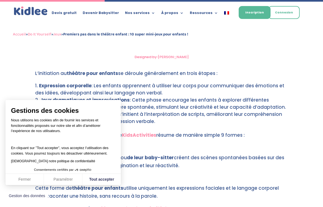
scroll to position [560, 0]
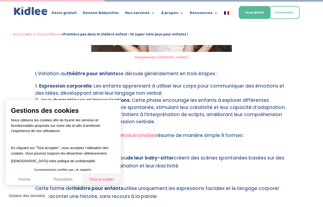
click at [107, 180] on button "Tout accepter" at bounding box center [101, 180] width 38 height 12
checkbox input "true"
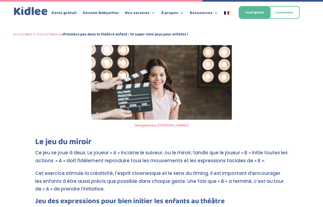
scroll to position [1082, 0]
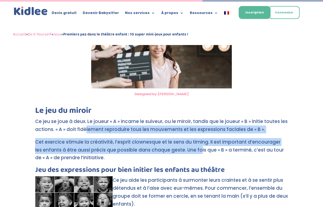
drag, startPoint x: 92, startPoint y: 117, endPoint x: 192, endPoint y: 142, distance: 102.4
click at [192, 142] on p "Cet exercice stimule la créativité, l’esprit clownesque et le sens du timing. I…" at bounding box center [161, 152] width 252 height 29
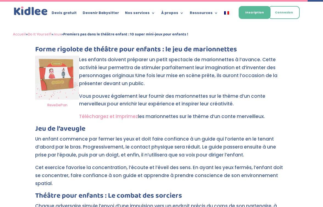
scroll to position [1668, 0]
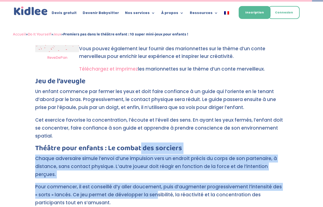
drag, startPoint x: 156, startPoint y: 166, endPoint x: 141, endPoint y: 123, distance: 45.2
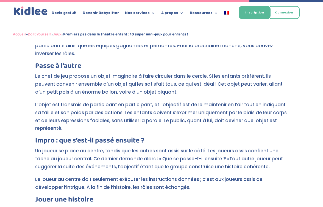
scroll to position [1333, 0]
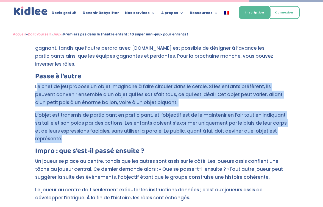
drag, startPoint x: 38, startPoint y: 69, endPoint x: 127, endPoint y: 124, distance: 104.5
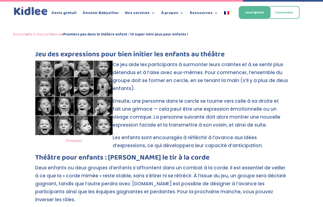
scroll to position [1526, 0]
